Goal: Information Seeking & Learning: Learn about a topic

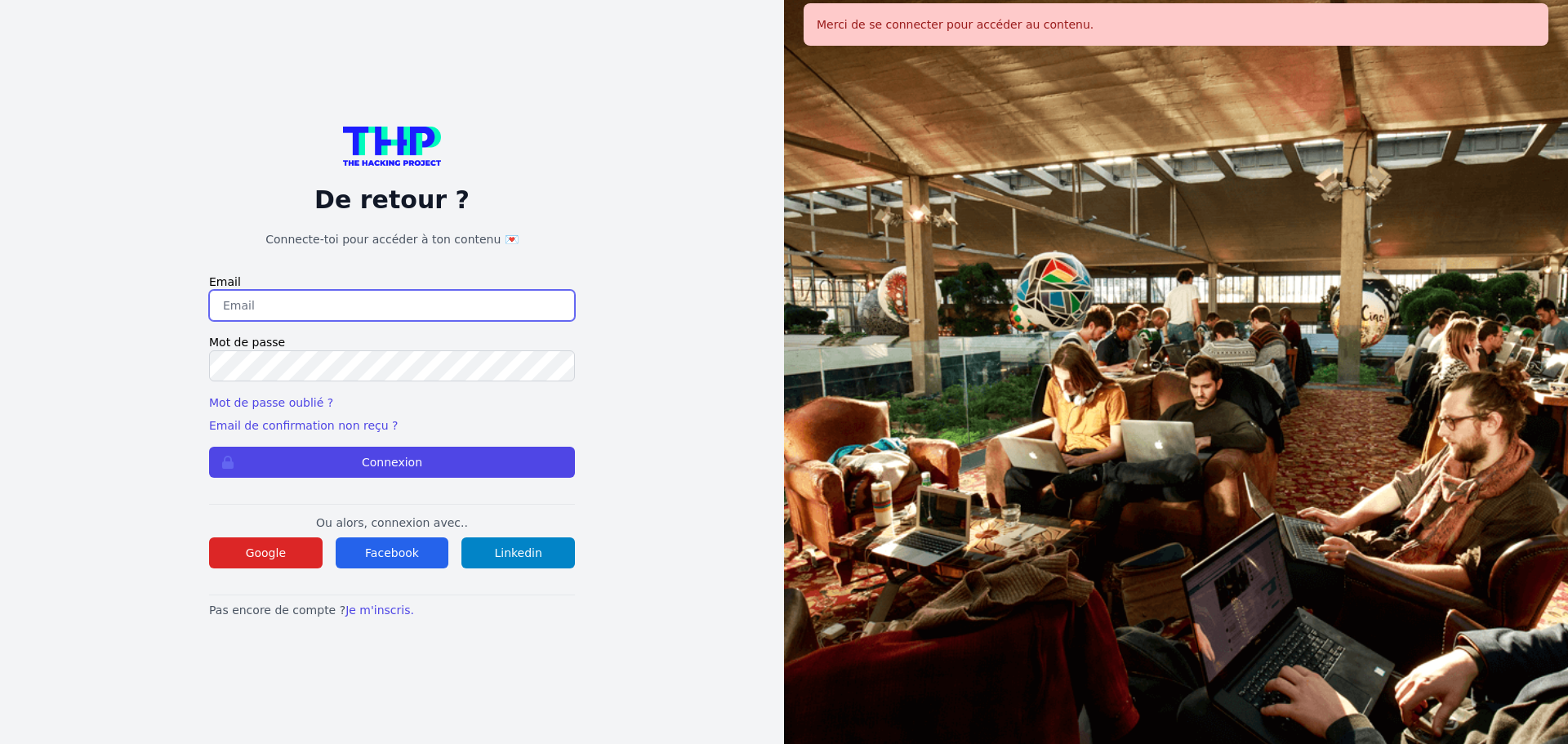
click at [339, 309] on input "email" at bounding box center [392, 305] width 366 height 31
type input "melody_stephan@icloud.com"
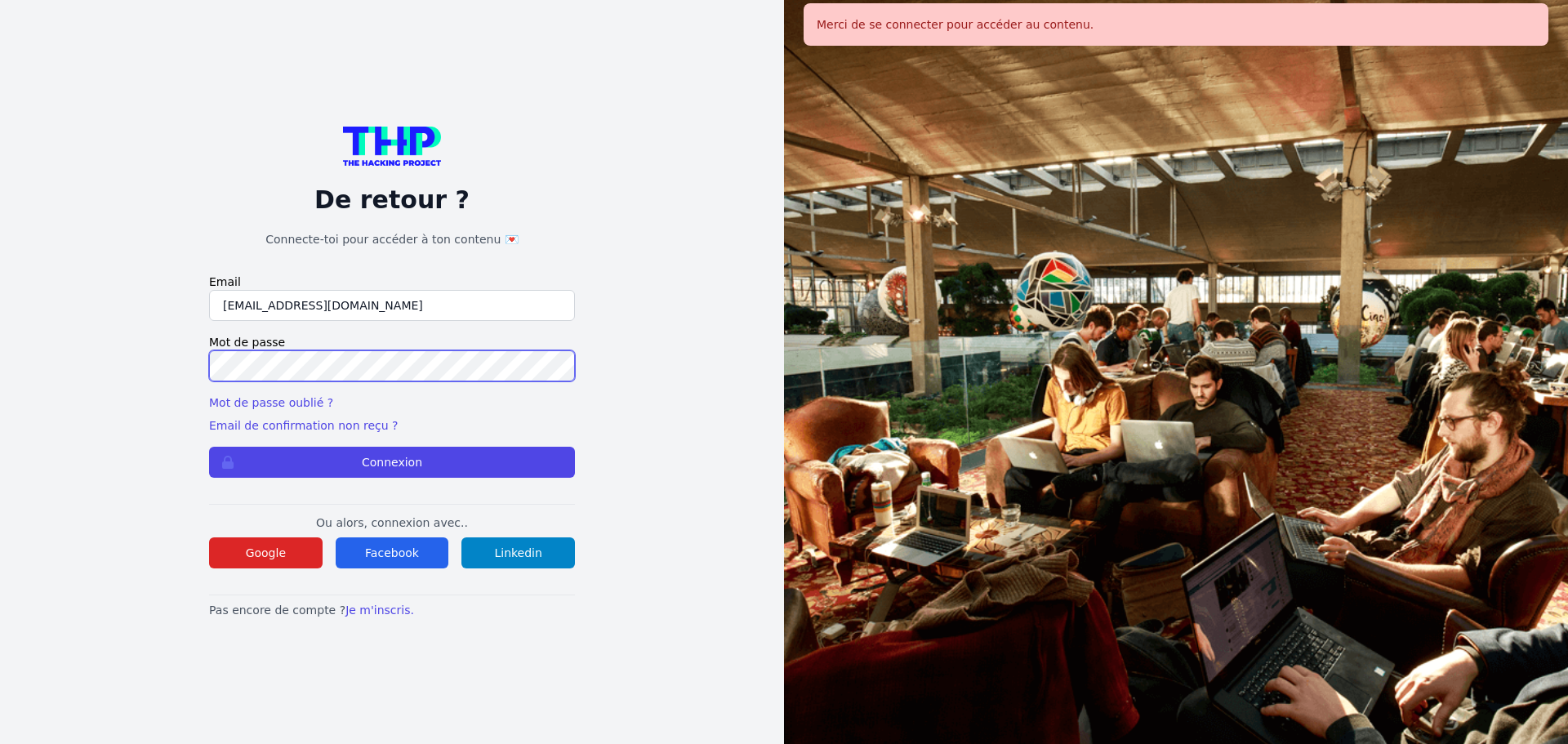
click at [209, 447] on button "Connexion" at bounding box center [392, 462] width 366 height 31
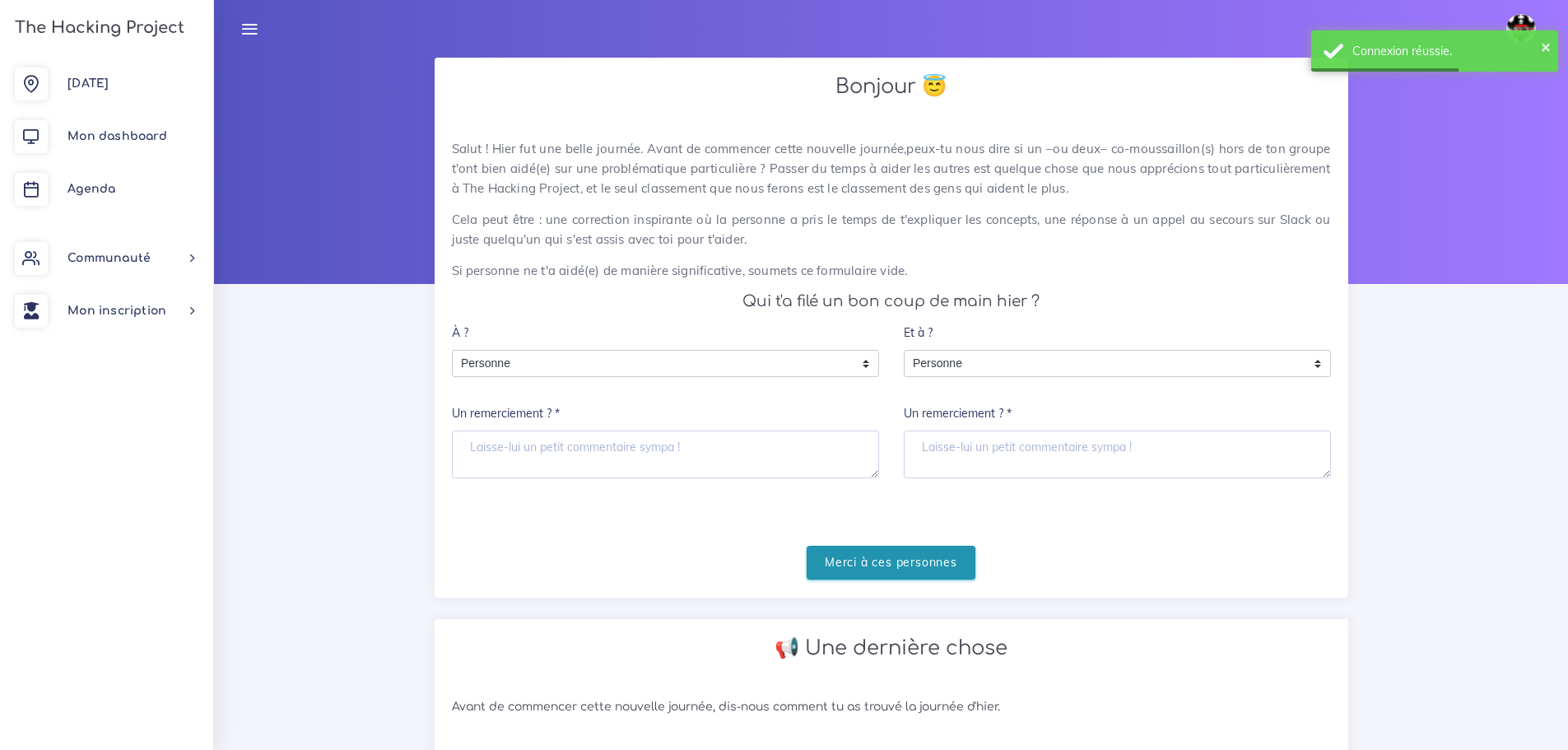
click at [880, 556] on input "Merci à ces personnes" at bounding box center [890, 562] width 168 height 33
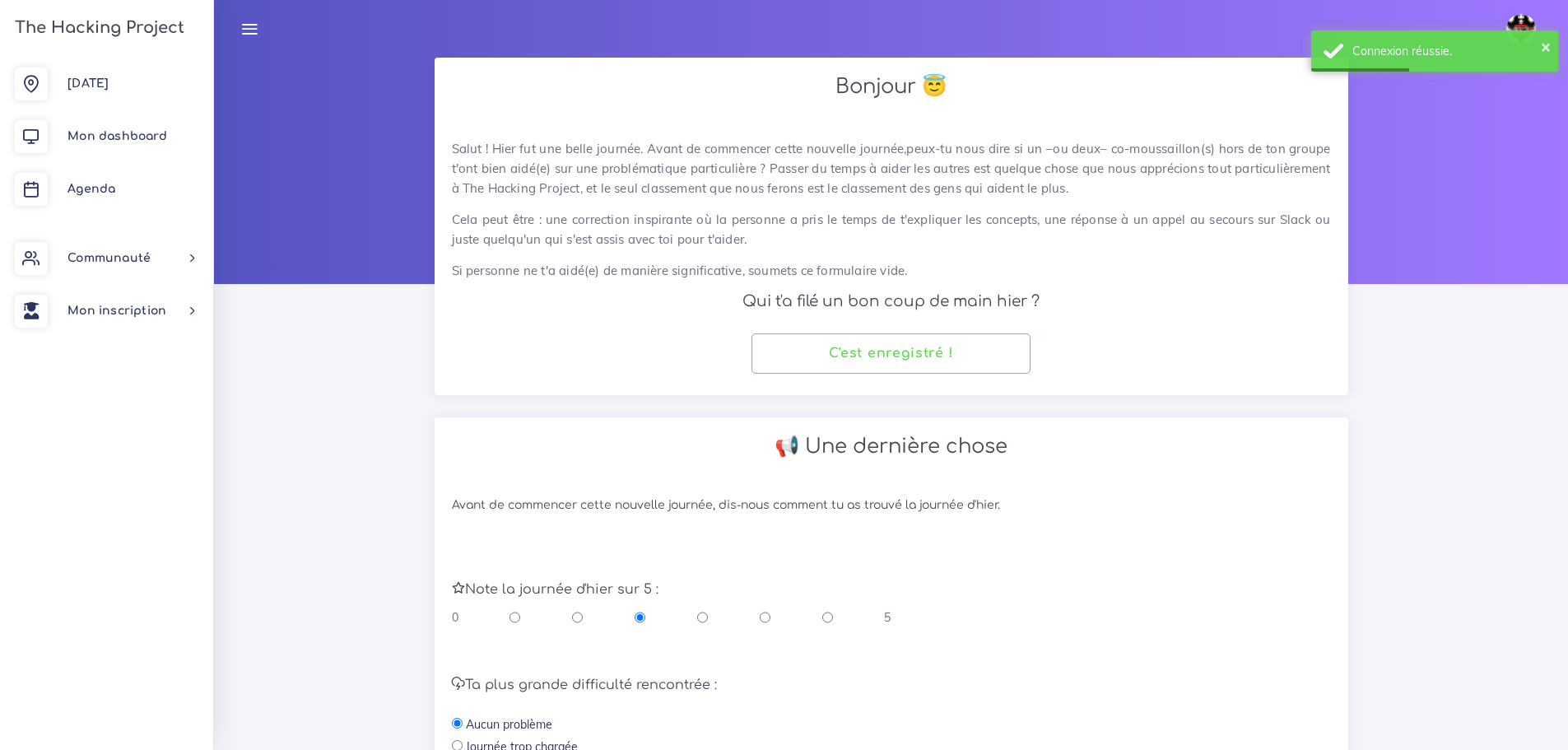
click at [762, 614] on input "radio" at bounding box center [765, 618] width 11 height 16
radio input "true"
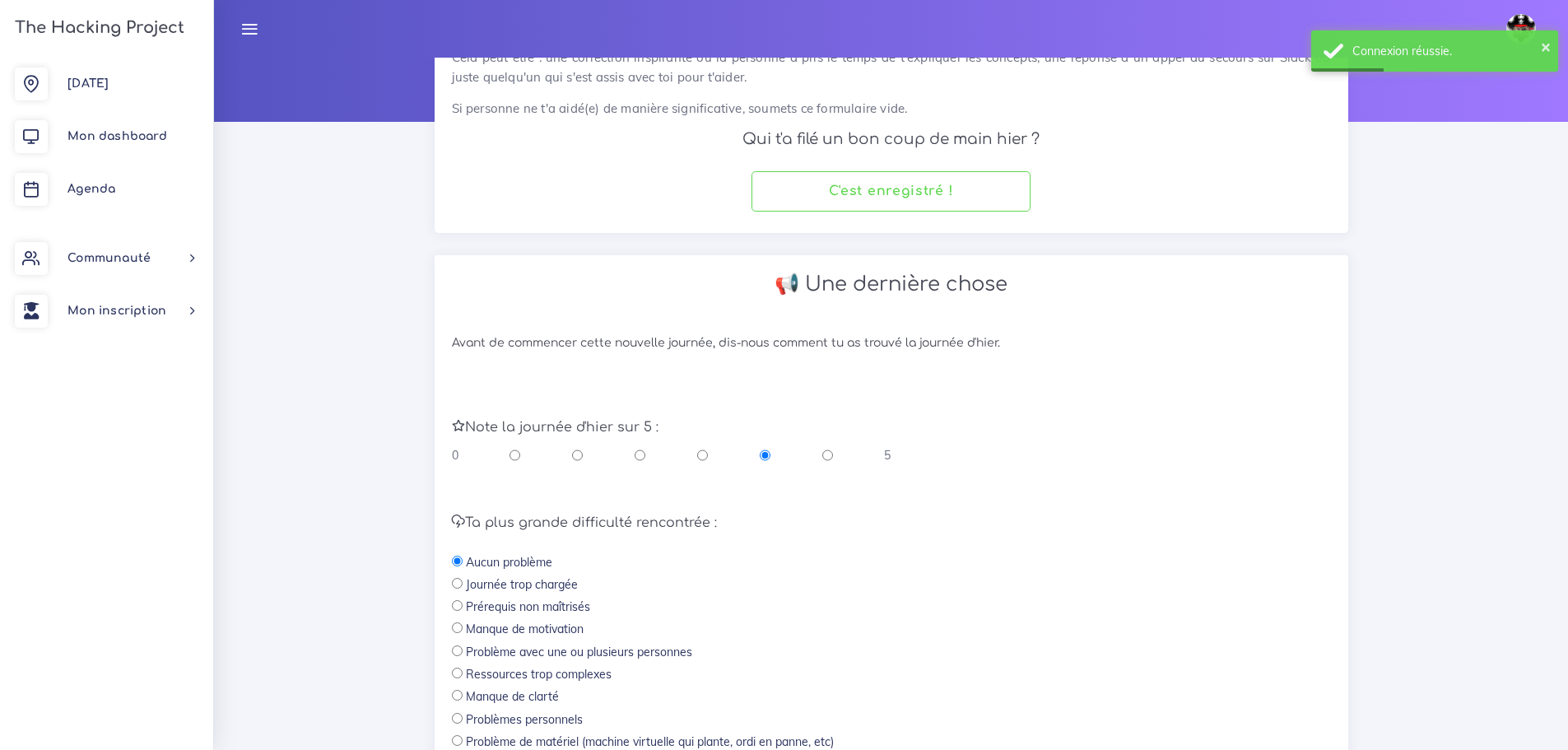
scroll to position [349, 0]
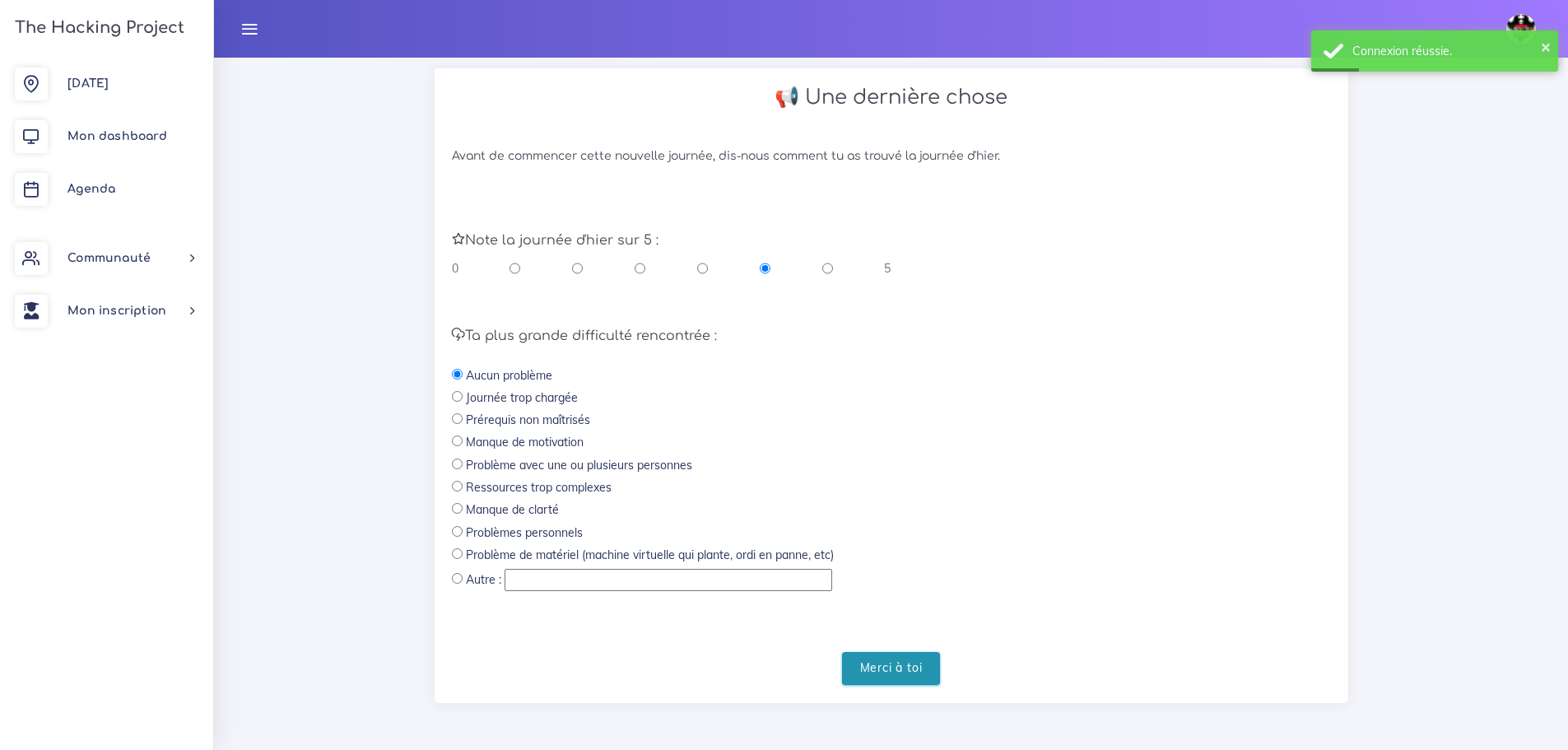
click at [888, 674] on input "Merci à toi" at bounding box center [891, 668] width 99 height 33
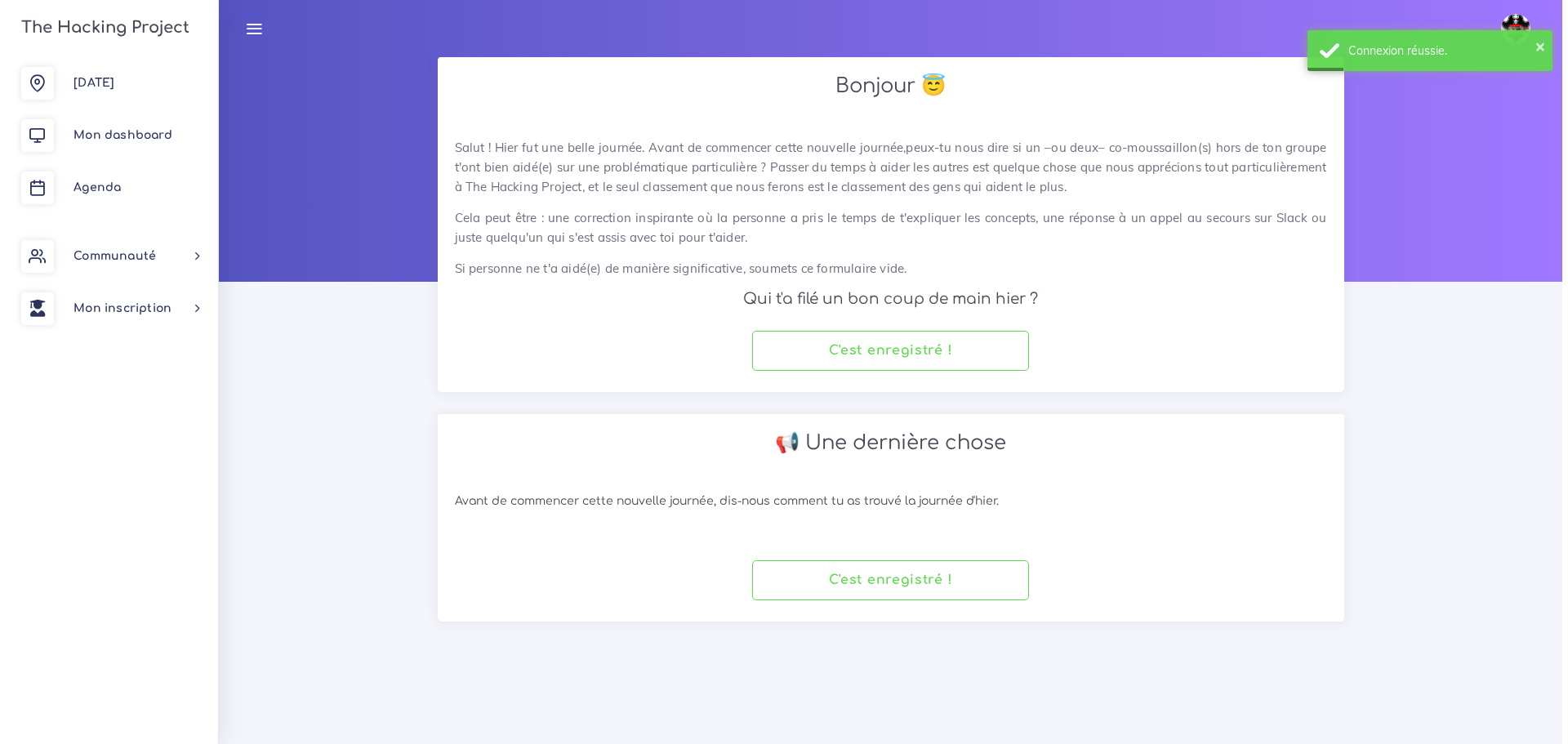
scroll to position [0, 0]
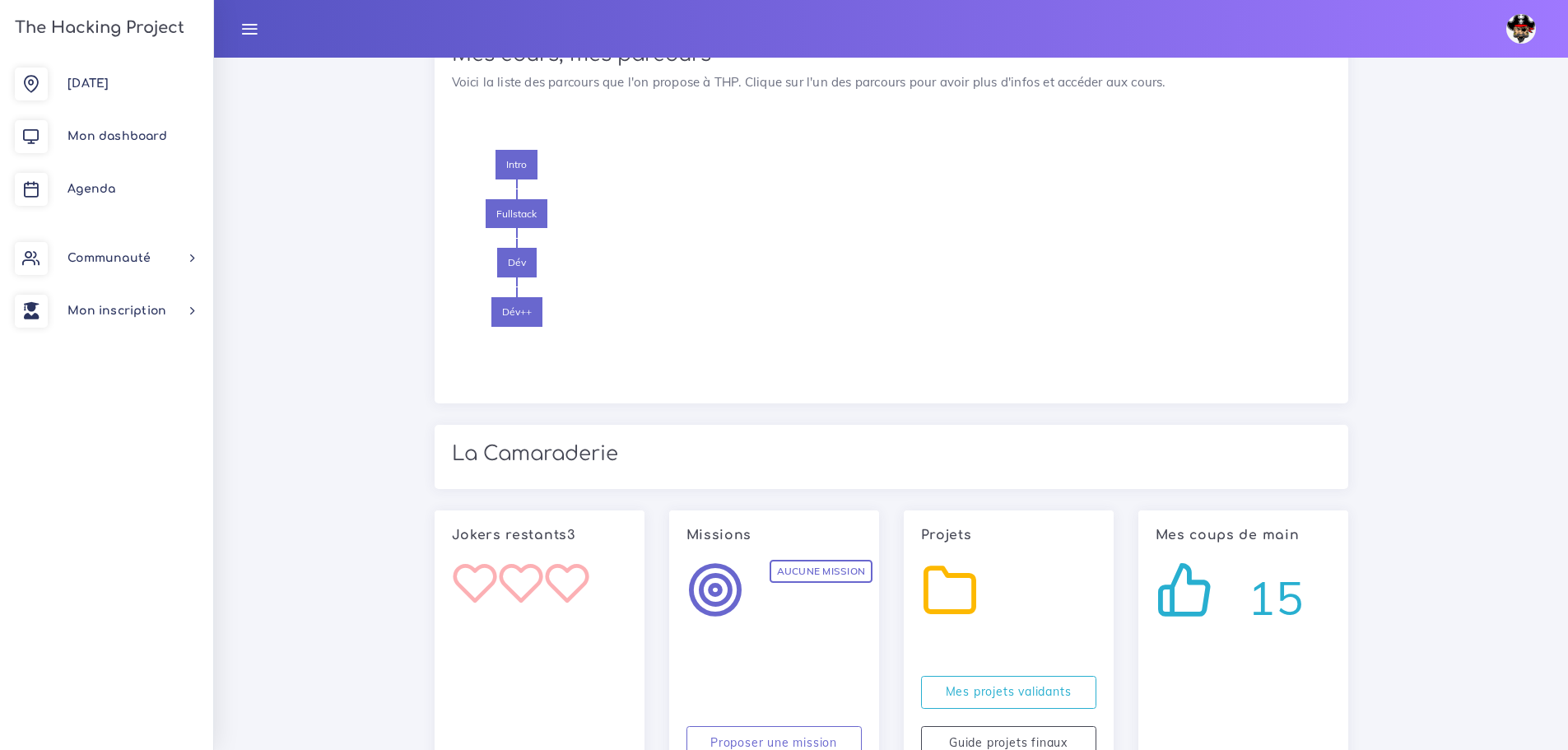
scroll to position [960, 0]
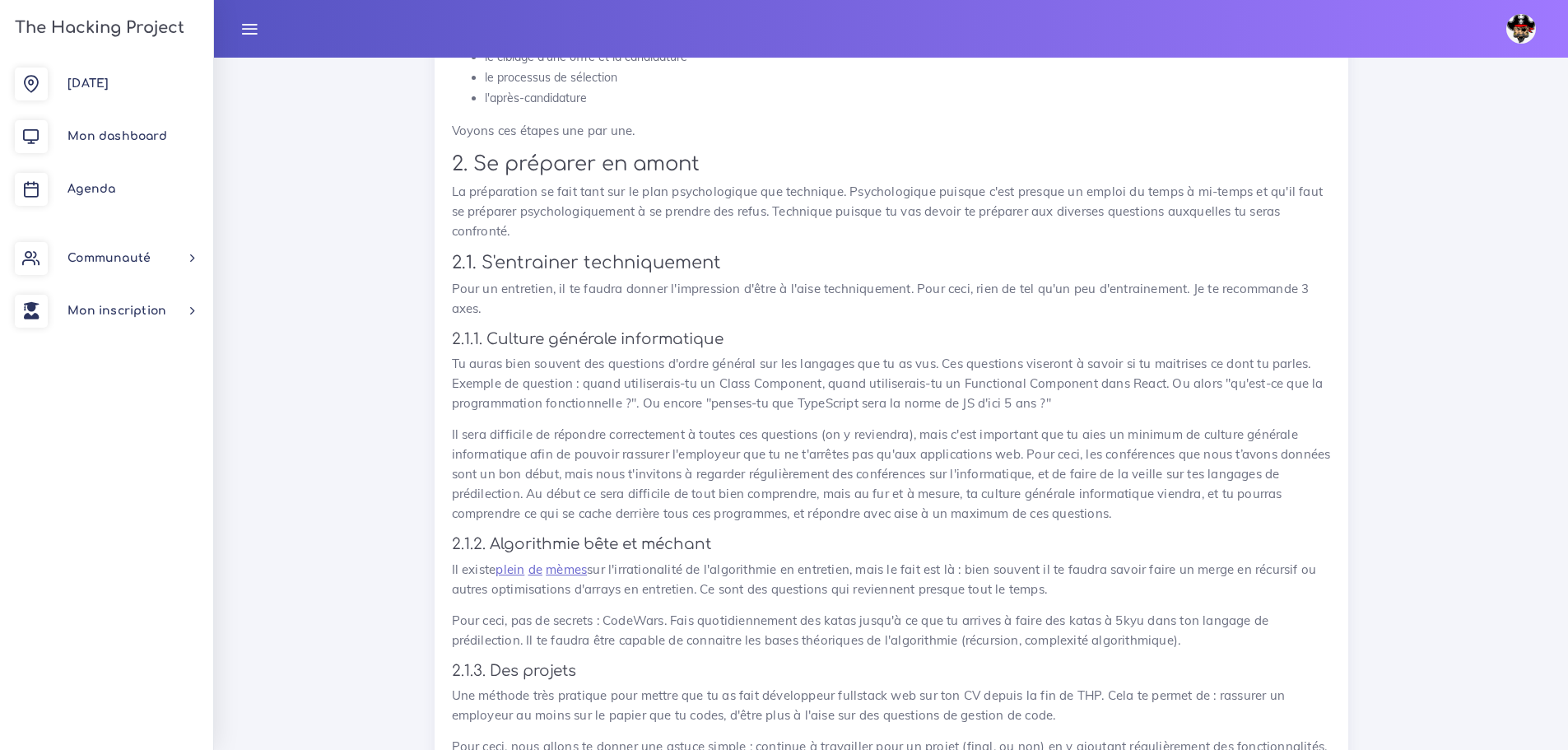
scroll to position [1152, 0]
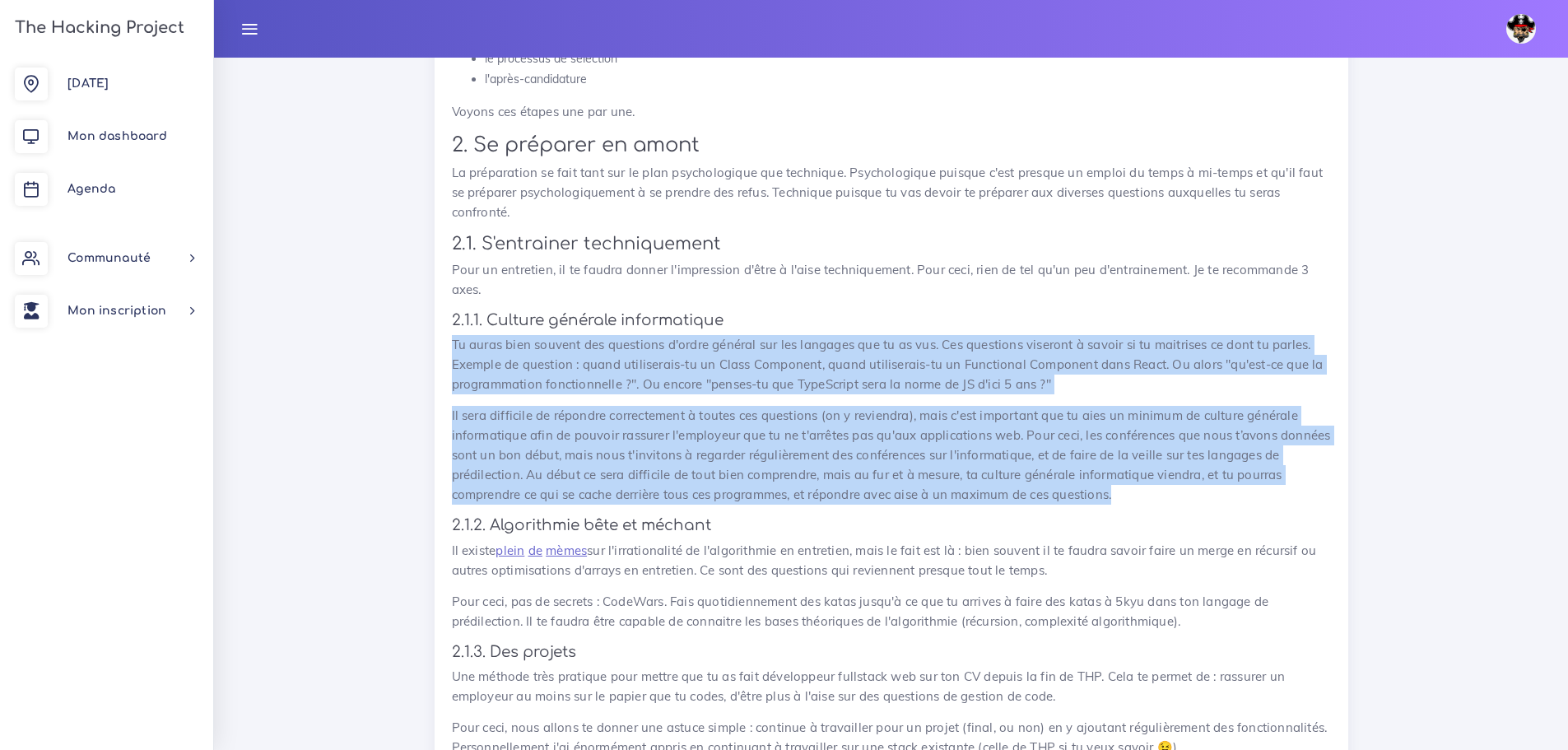
drag, startPoint x: 1117, startPoint y: 497, endPoint x: 452, endPoint y: 331, distance: 685.4
copy div "Lo ipsum dolo sitamet con adipiscin e'seddo eiusmod tem inc utlabore etd ma al …"
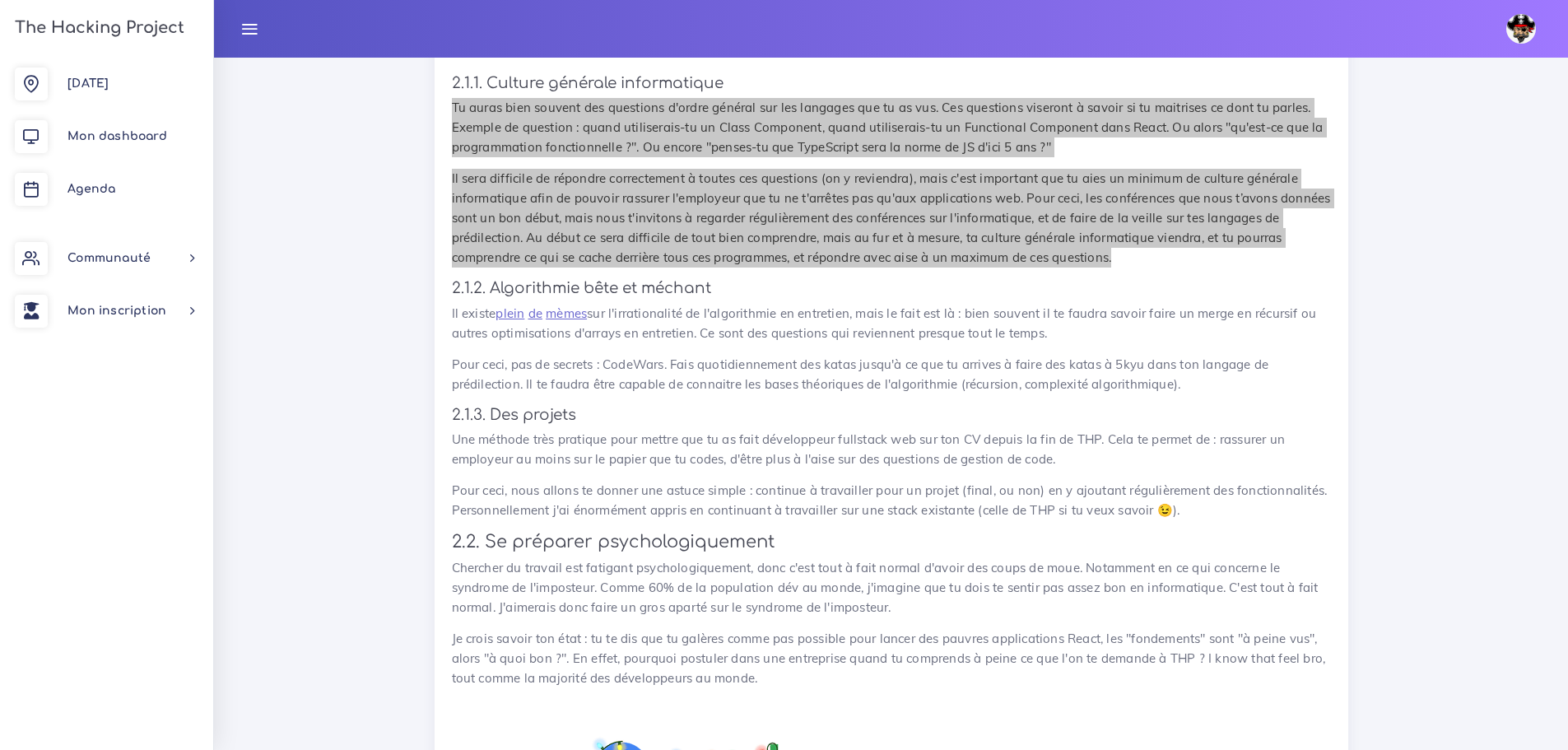
scroll to position [1399, 0]
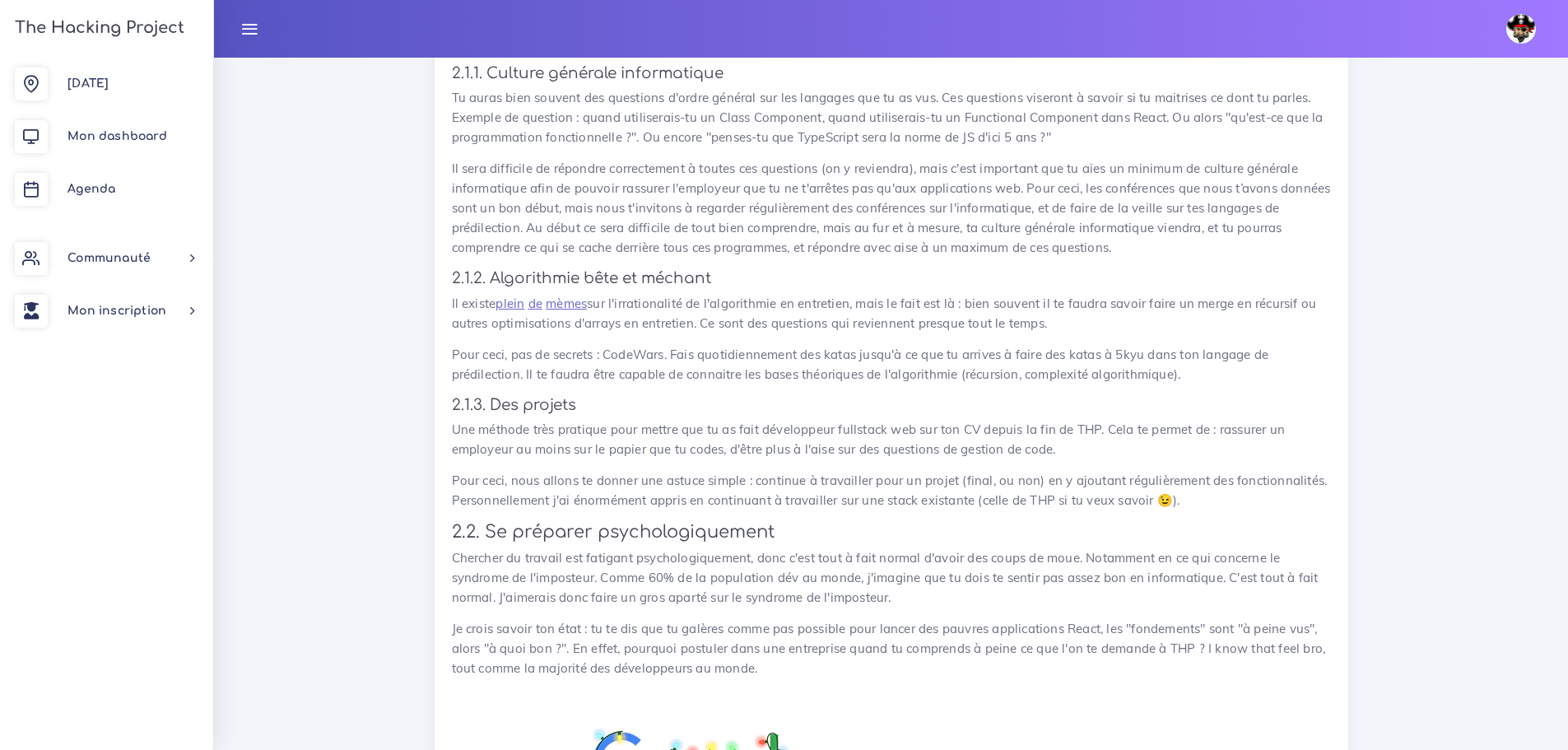
click at [871, 526] on h3 "2.2. Se préparer psychologiquement" at bounding box center [891, 532] width 879 height 21
